Goal: Task Accomplishment & Management: Use online tool/utility

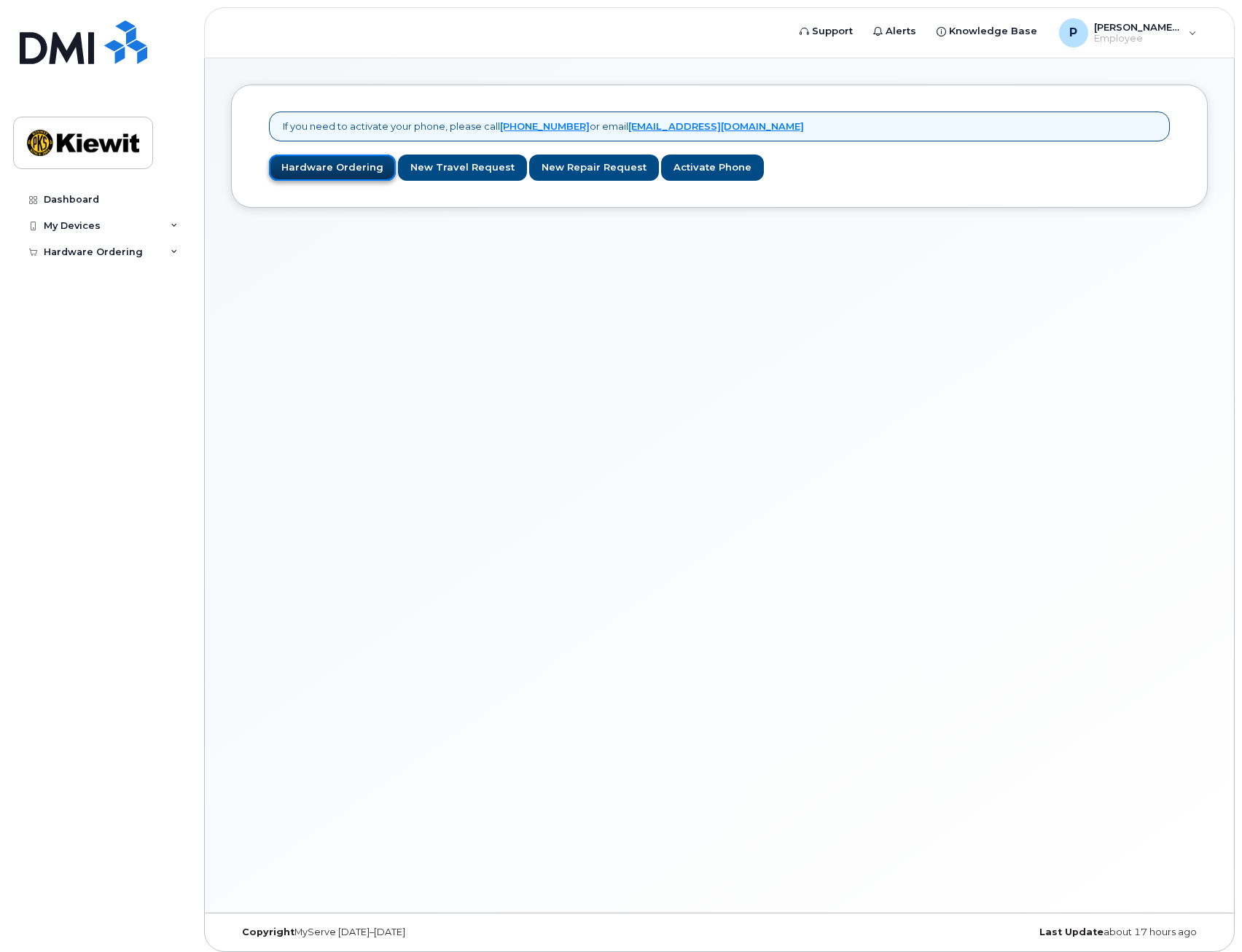
click at [332, 173] on link "Hardware Ordering" at bounding box center [332, 168] width 127 height 27
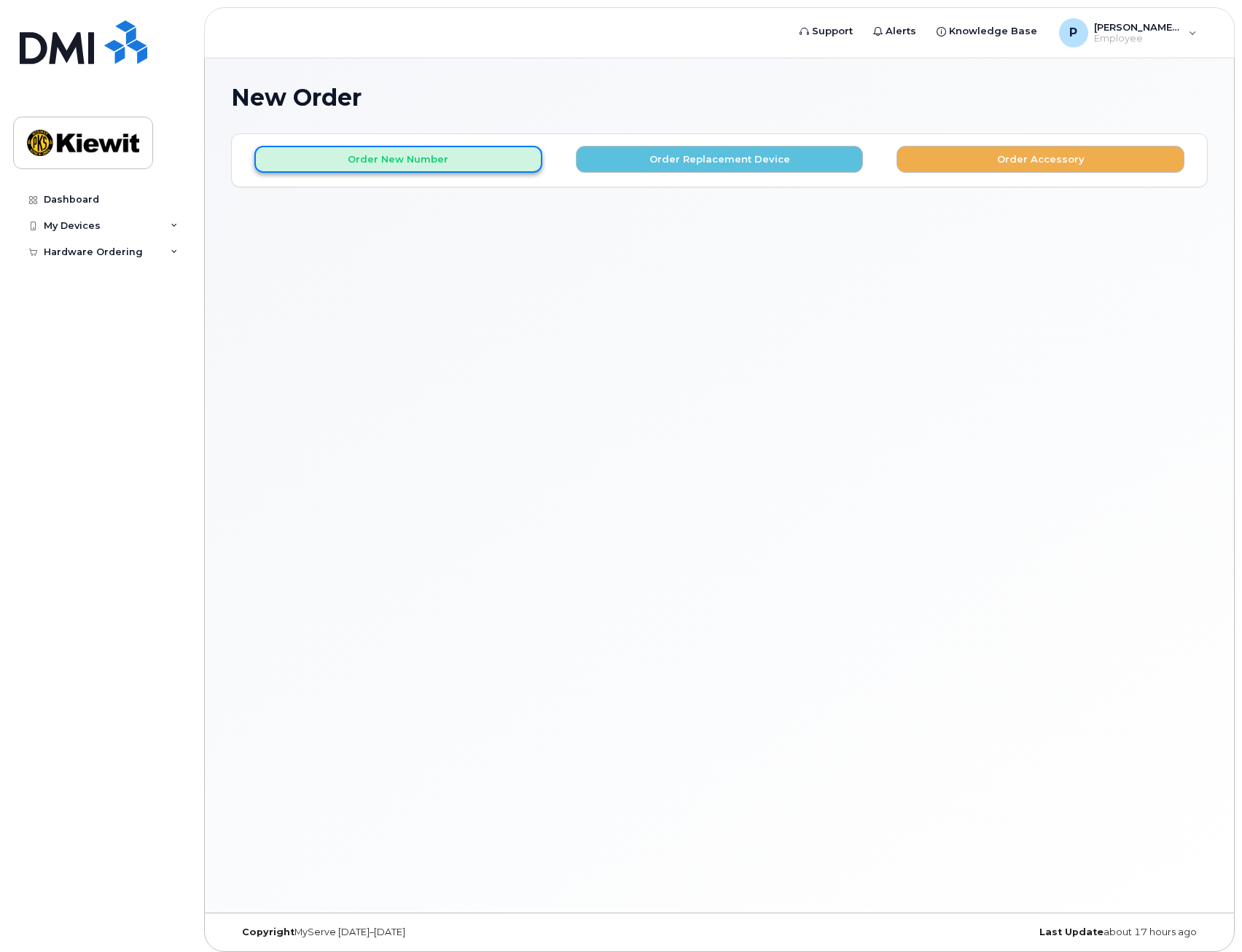
click at [446, 169] on button "Order New Number" at bounding box center [398, 160] width 288 height 27
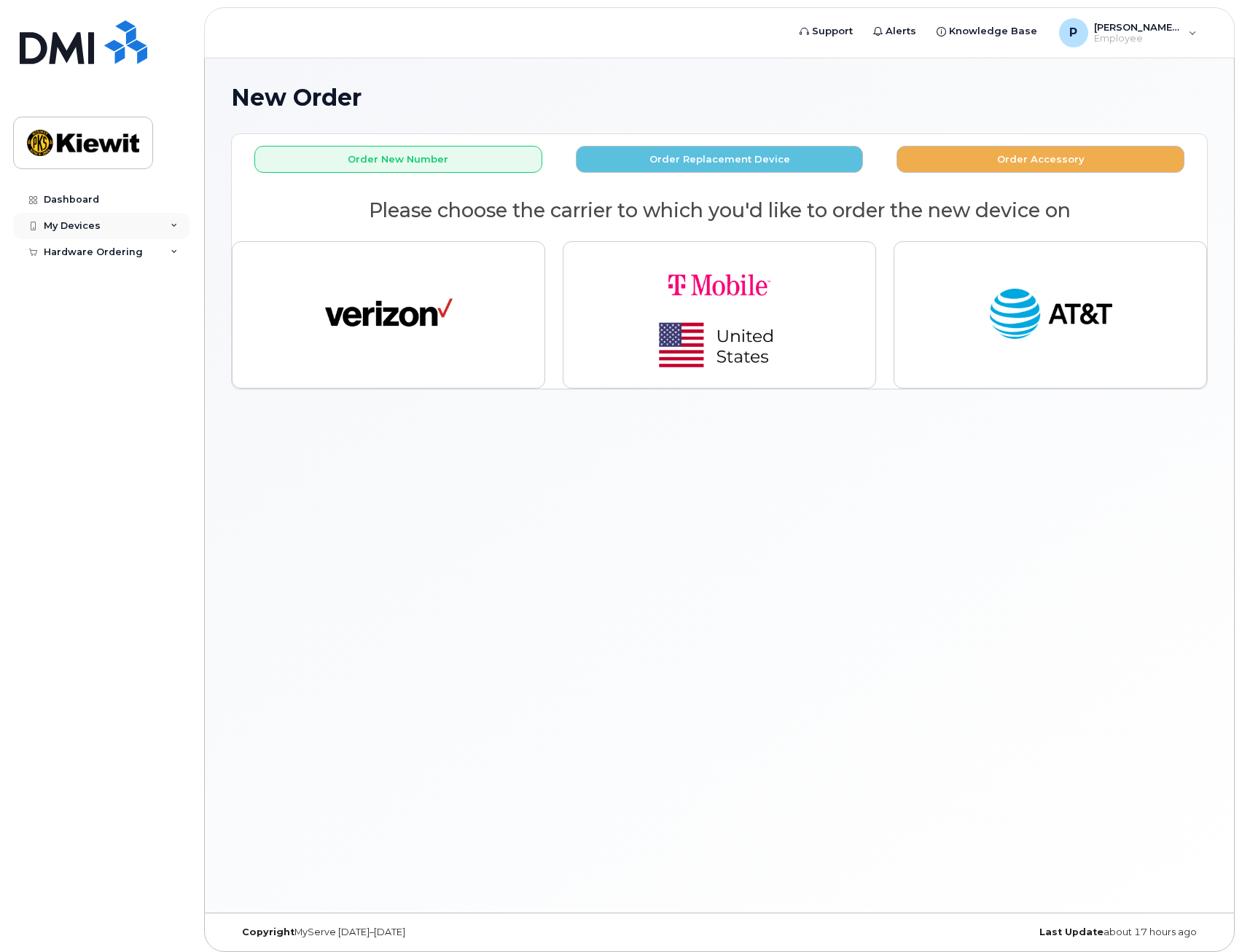
click at [170, 221] on div "My Devices" at bounding box center [101, 225] width 176 height 26
